Goal: Information Seeking & Learning: Find specific fact

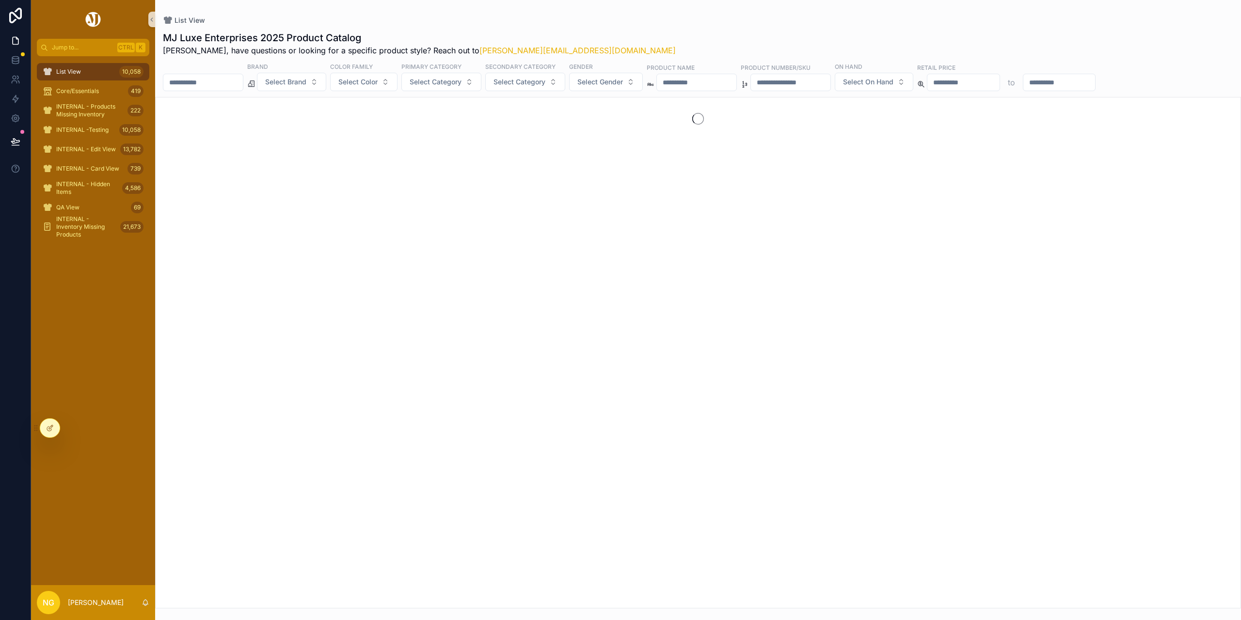
click at [326, 80] on button "Select Brand" at bounding box center [291, 82] width 69 height 18
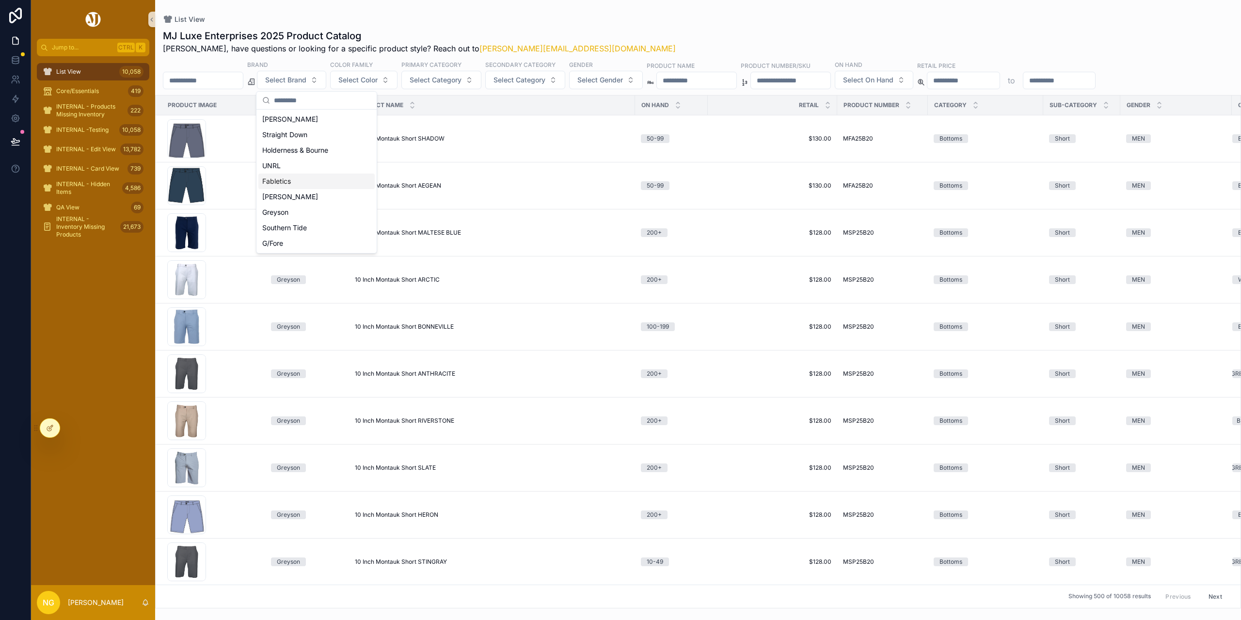
click at [284, 185] on div "Fabletics" at bounding box center [316, 182] width 116 height 16
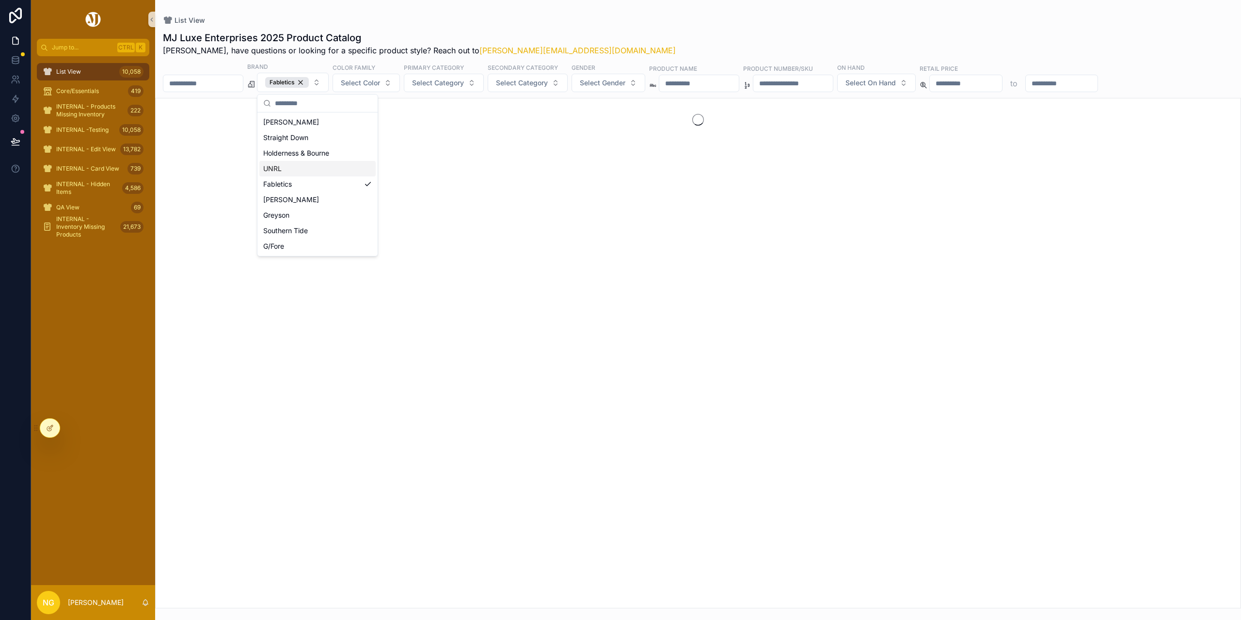
click at [705, 83] on input "scrollable content" at bounding box center [698, 84] width 79 height 14
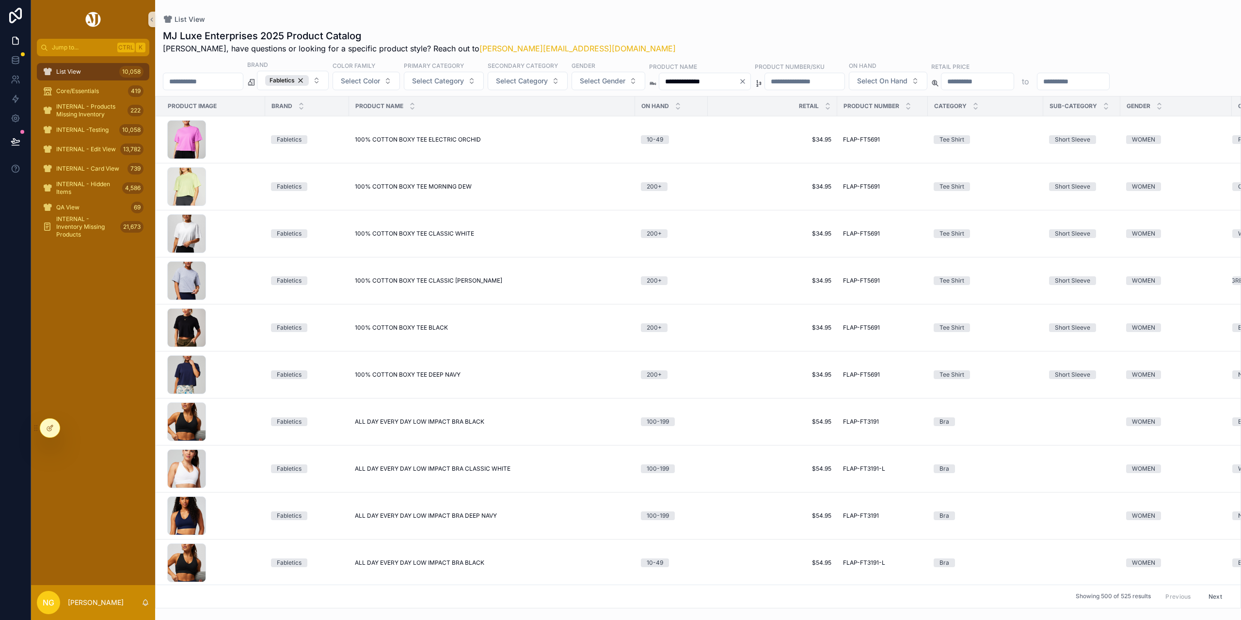
type input "**********"
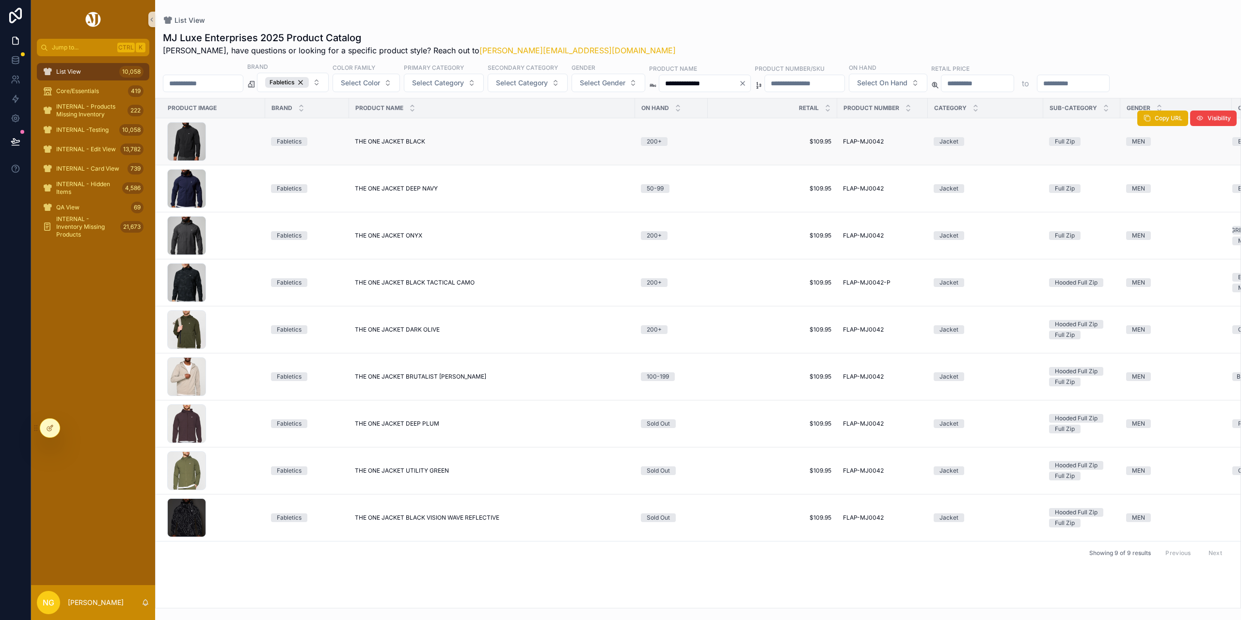
click at [366, 140] on span "THE ONE JACKET BLACK" at bounding box center [390, 142] width 70 height 8
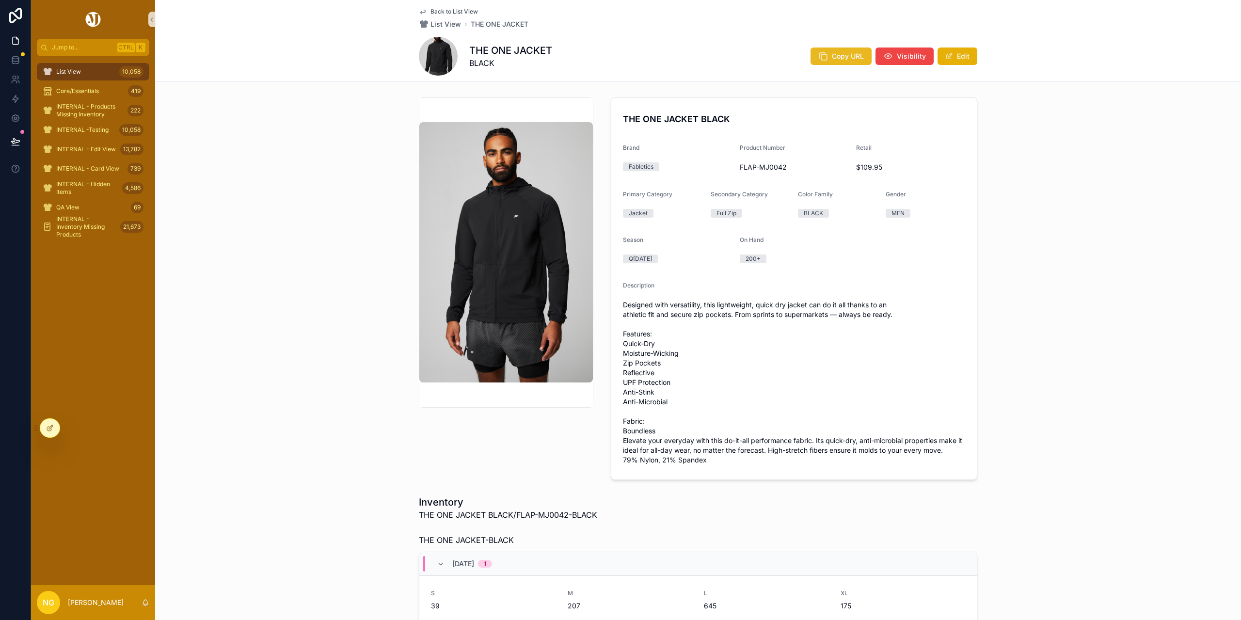
click at [843, 56] on span "Copy URL" at bounding box center [848, 56] width 32 height 10
drag, startPoint x: 786, startPoint y: 166, endPoint x: 736, endPoint y: 167, distance: 49.9
click at [740, 167] on span "FLAP-MJ0042" at bounding box center [794, 167] width 109 height 10
copy span "FLAP-MJ0042"
click at [456, 13] on span "Back to List View" at bounding box center [453, 12] width 47 height 8
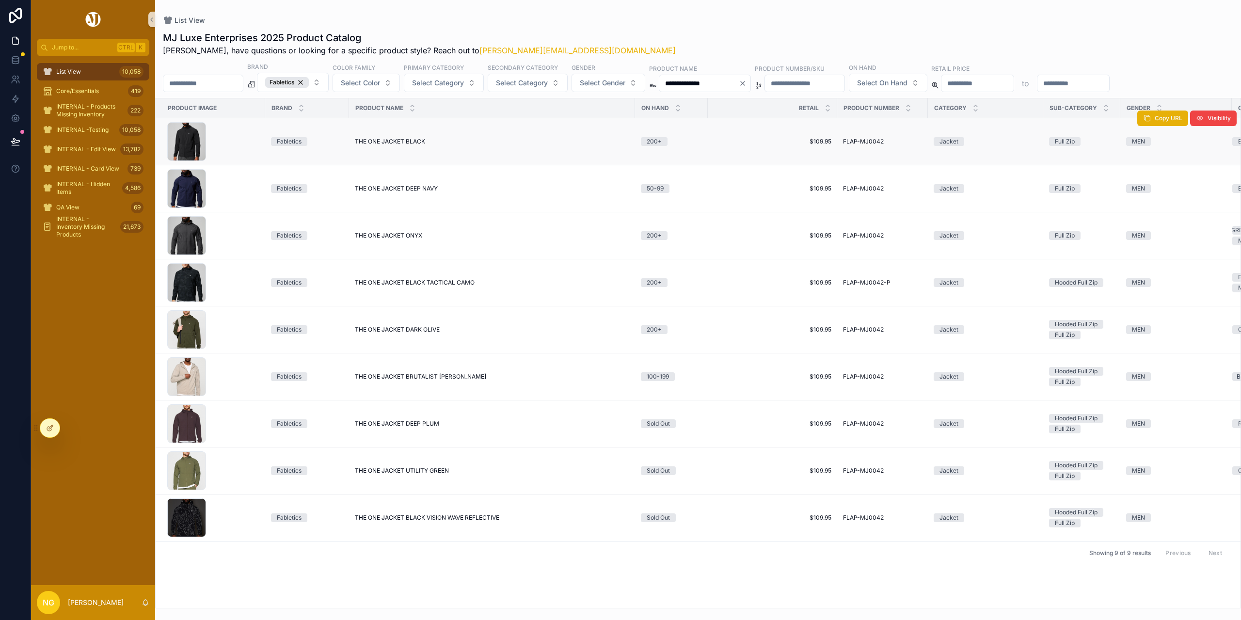
click at [401, 139] on span "THE ONE JACKET BLACK" at bounding box center [390, 142] width 70 height 8
